Goal: Browse casually

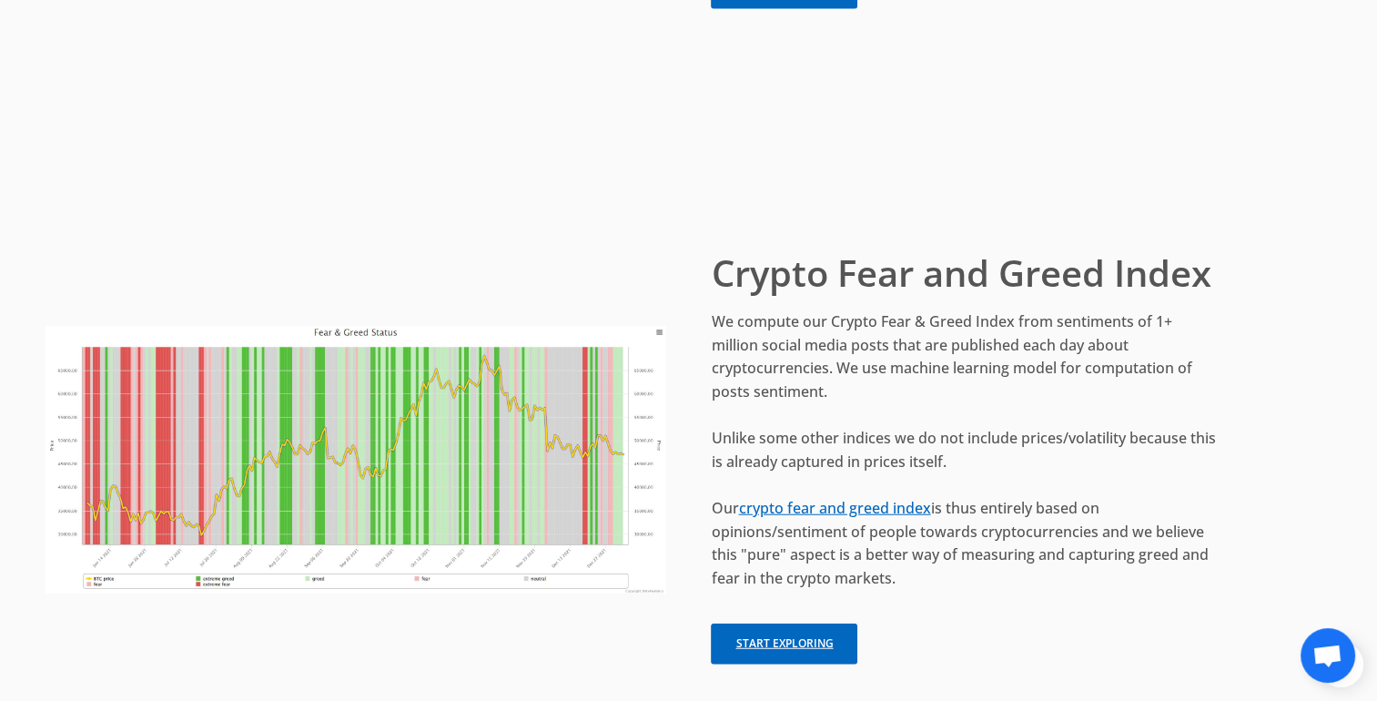
scroll to position [4095, 0]
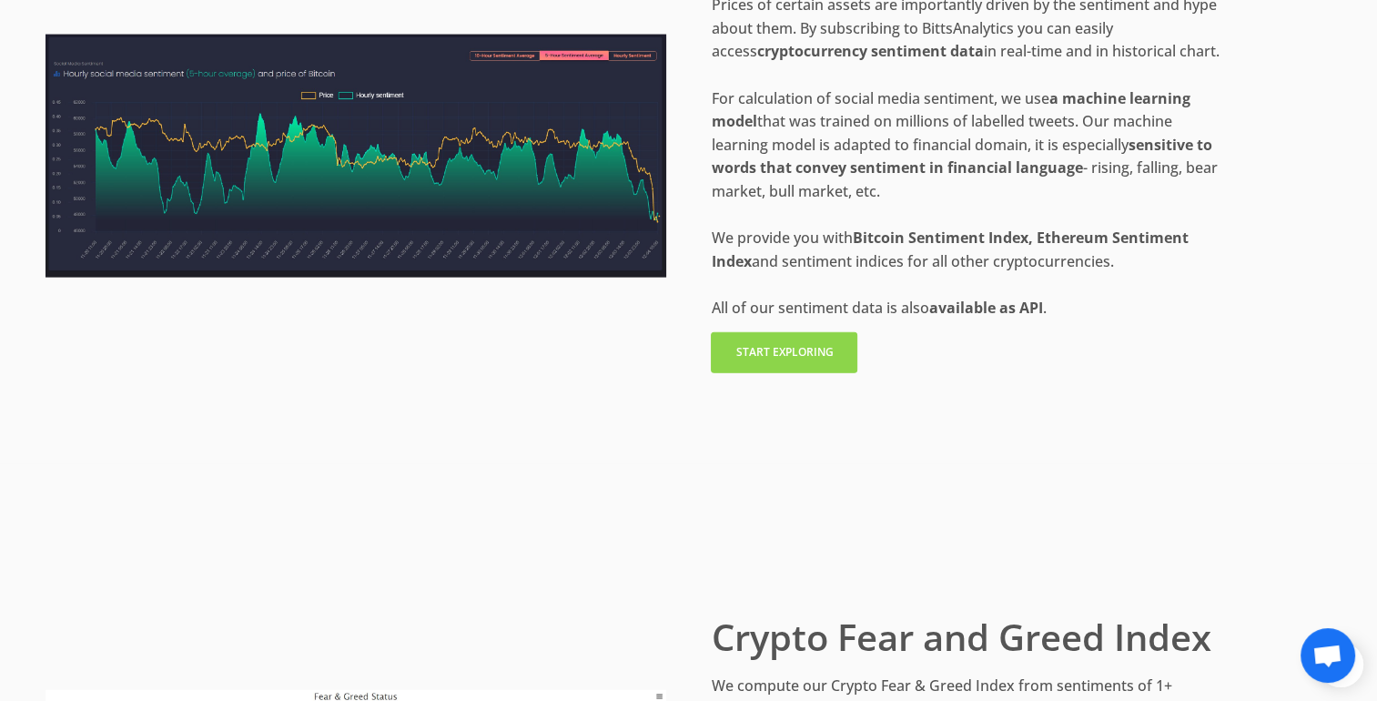
click at [800, 339] on link "Start exploring" at bounding box center [784, 352] width 147 height 41
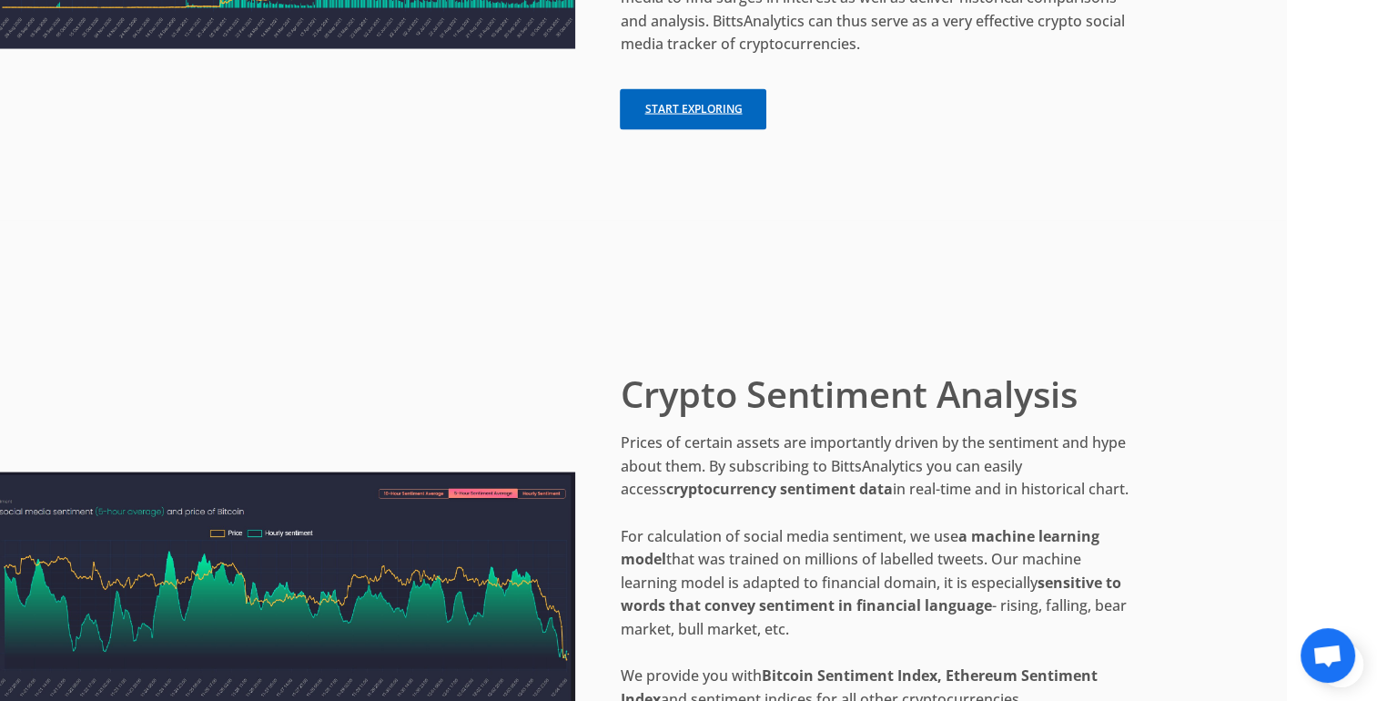
scroll to position [3548, 91]
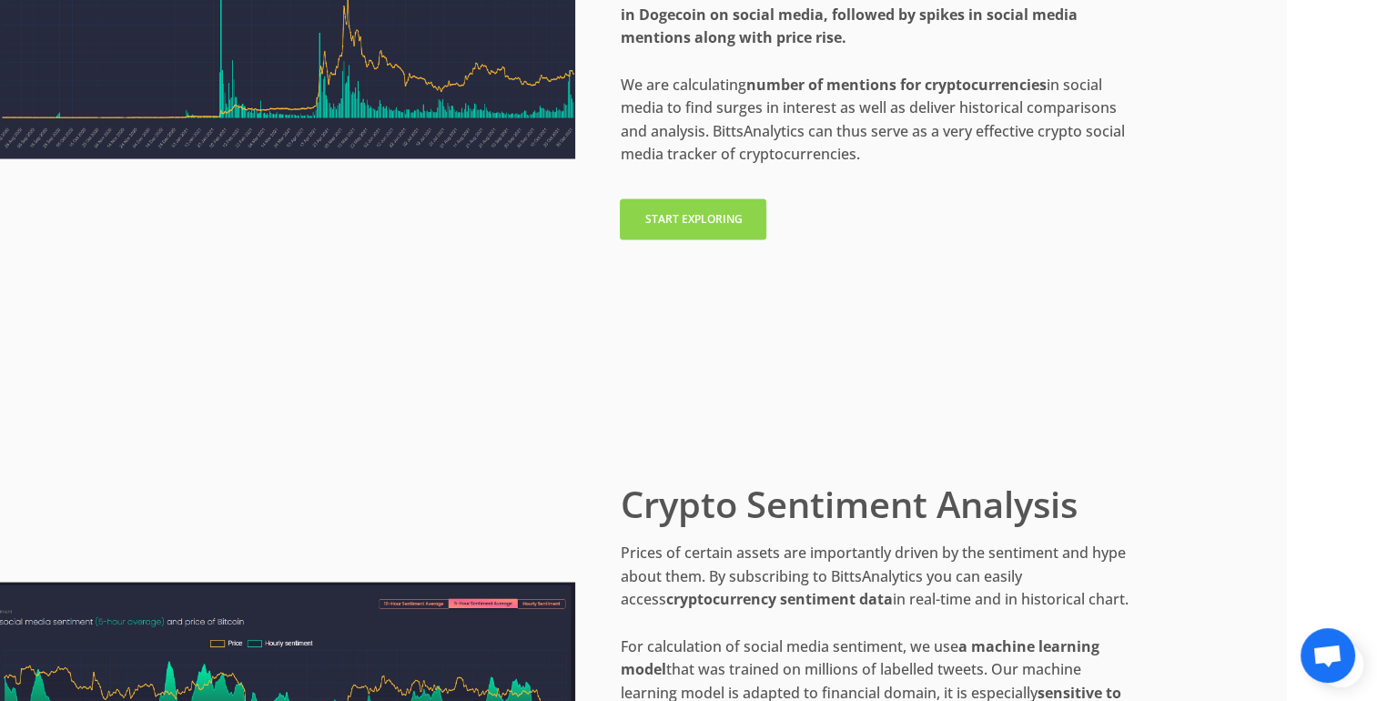
click at [731, 216] on link "Start exploring" at bounding box center [693, 219] width 147 height 41
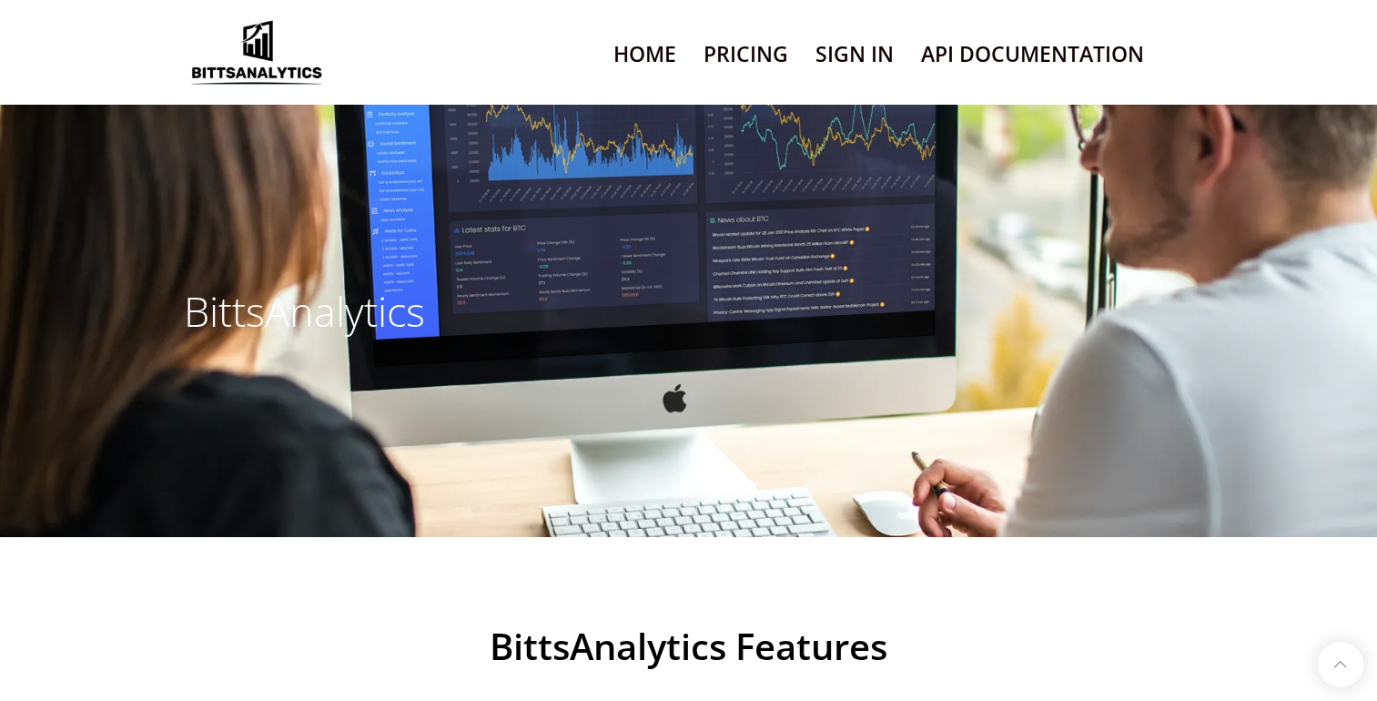
scroll to position [3429, 0]
